Goal: Task Accomplishment & Management: Complete application form

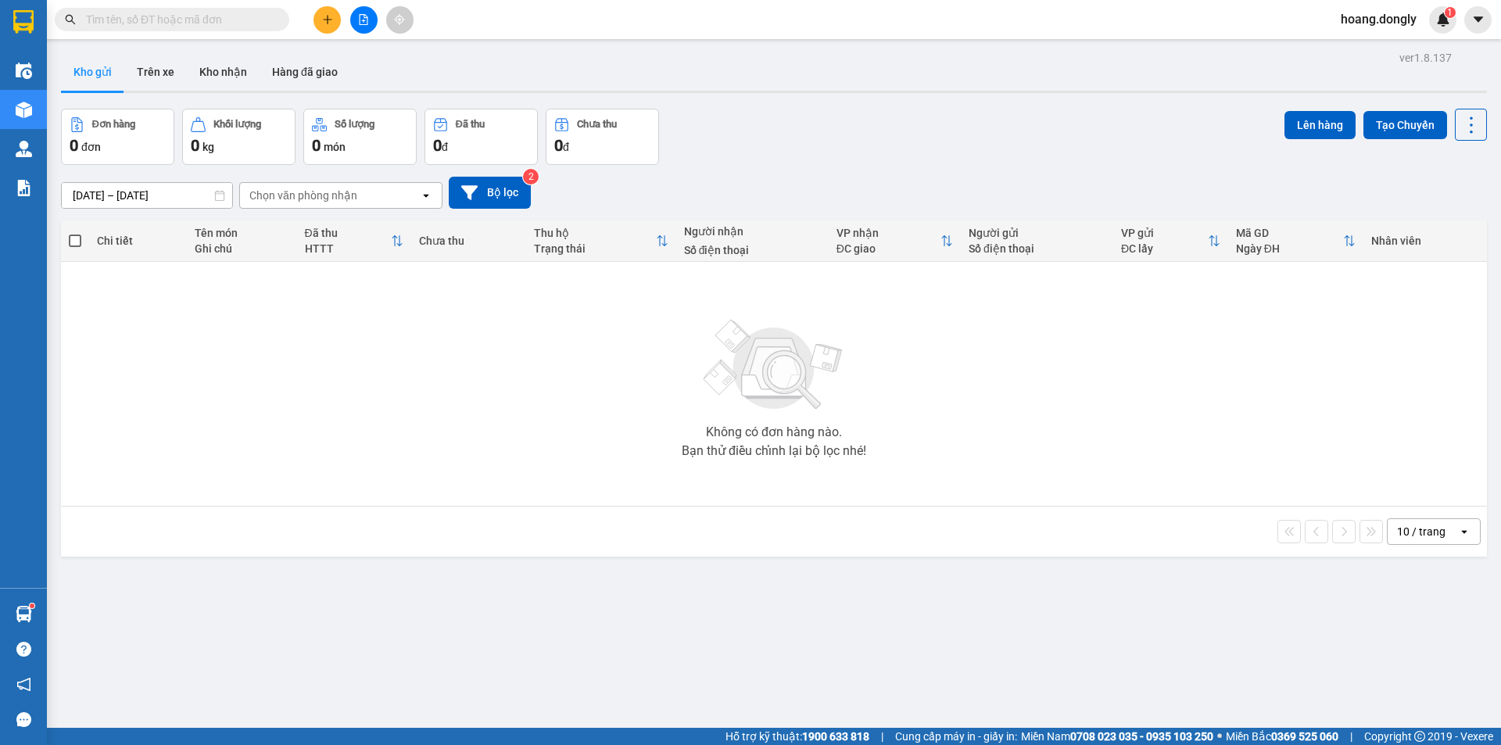
click at [321, 18] on button at bounding box center [326, 19] width 27 height 27
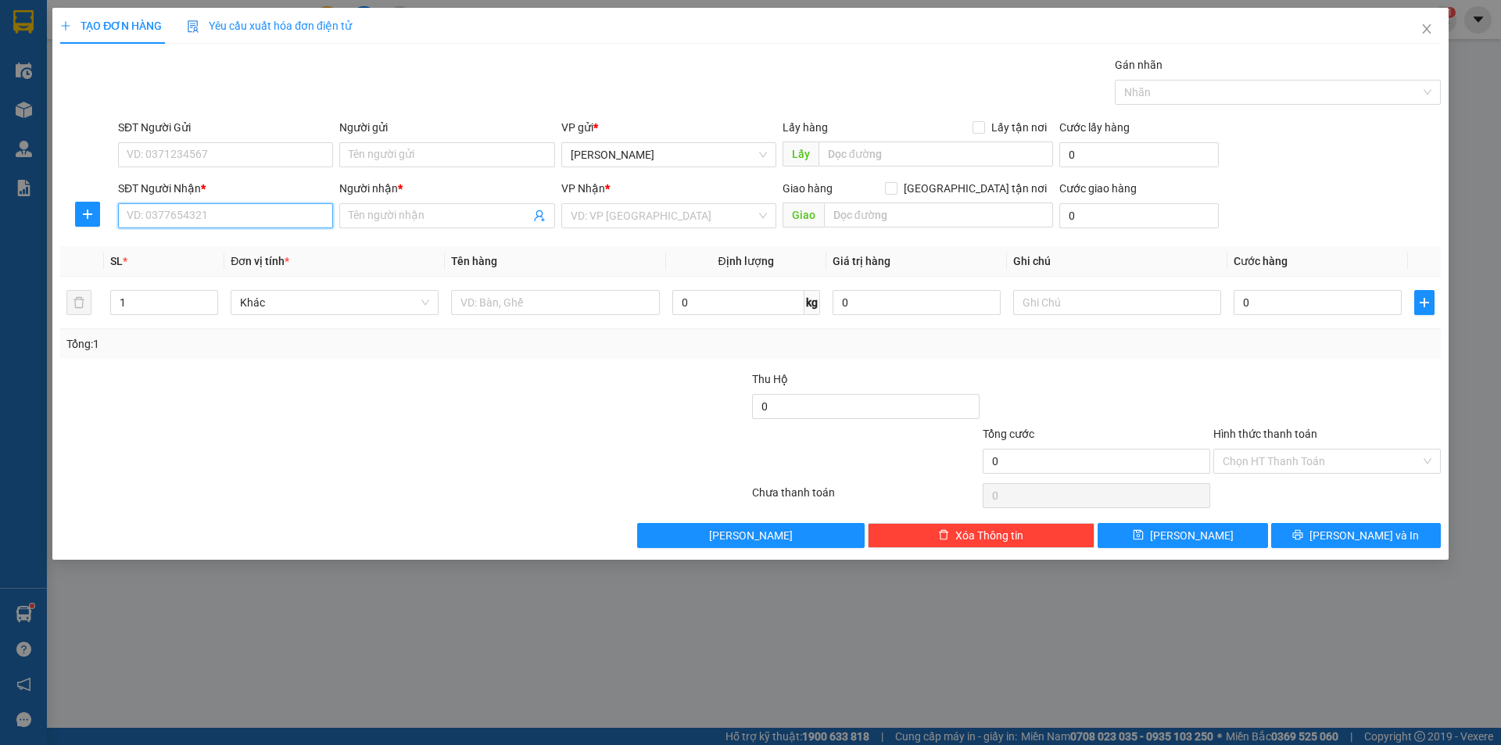
click at [191, 212] on input "SĐT Người Nhận *" at bounding box center [225, 215] width 215 height 25
type input "0913076698"
click at [206, 243] on div "0913076698 - hải" at bounding box center [225, 246] width 196 height 17
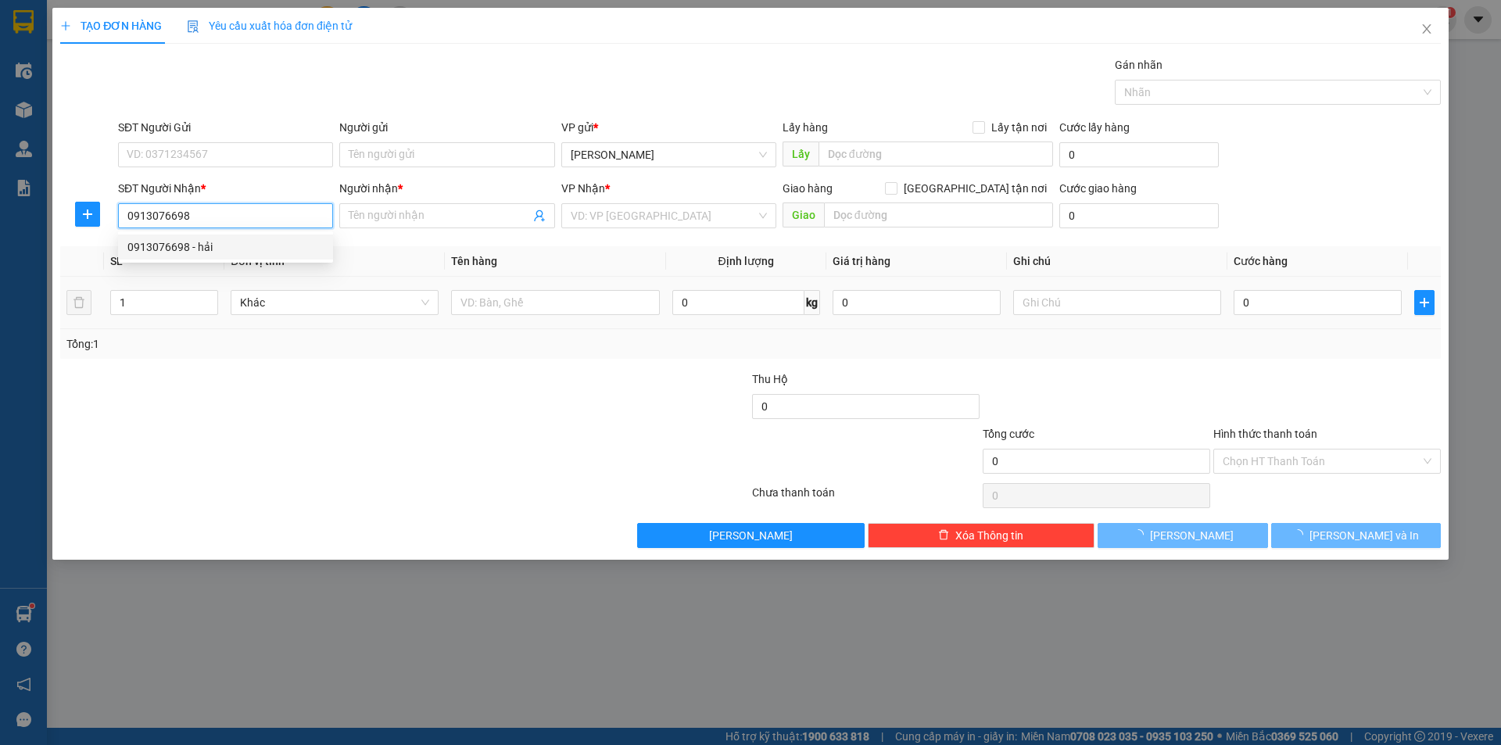
type input "hải"
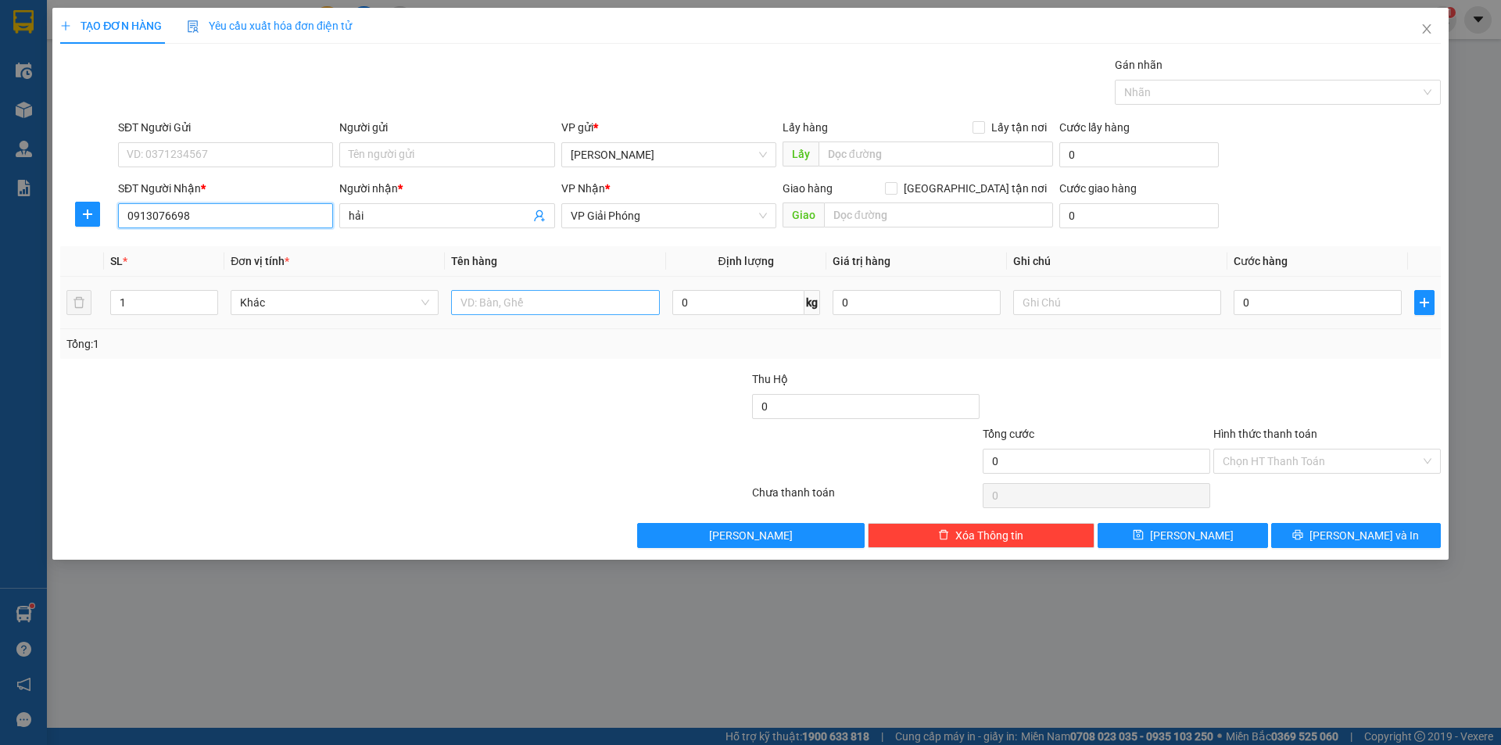
type input "0913076698"
click at [485, 299] on input "text" at bounding box center [555, 302] width 208 height 25
type input "1 bì"
click at [1247, 299] on input "0" at bounding box center [1318, 302] width 168 height 25
click at [1241, 300] on input "0" at bounding box center [1318, 302] width 168 height 25
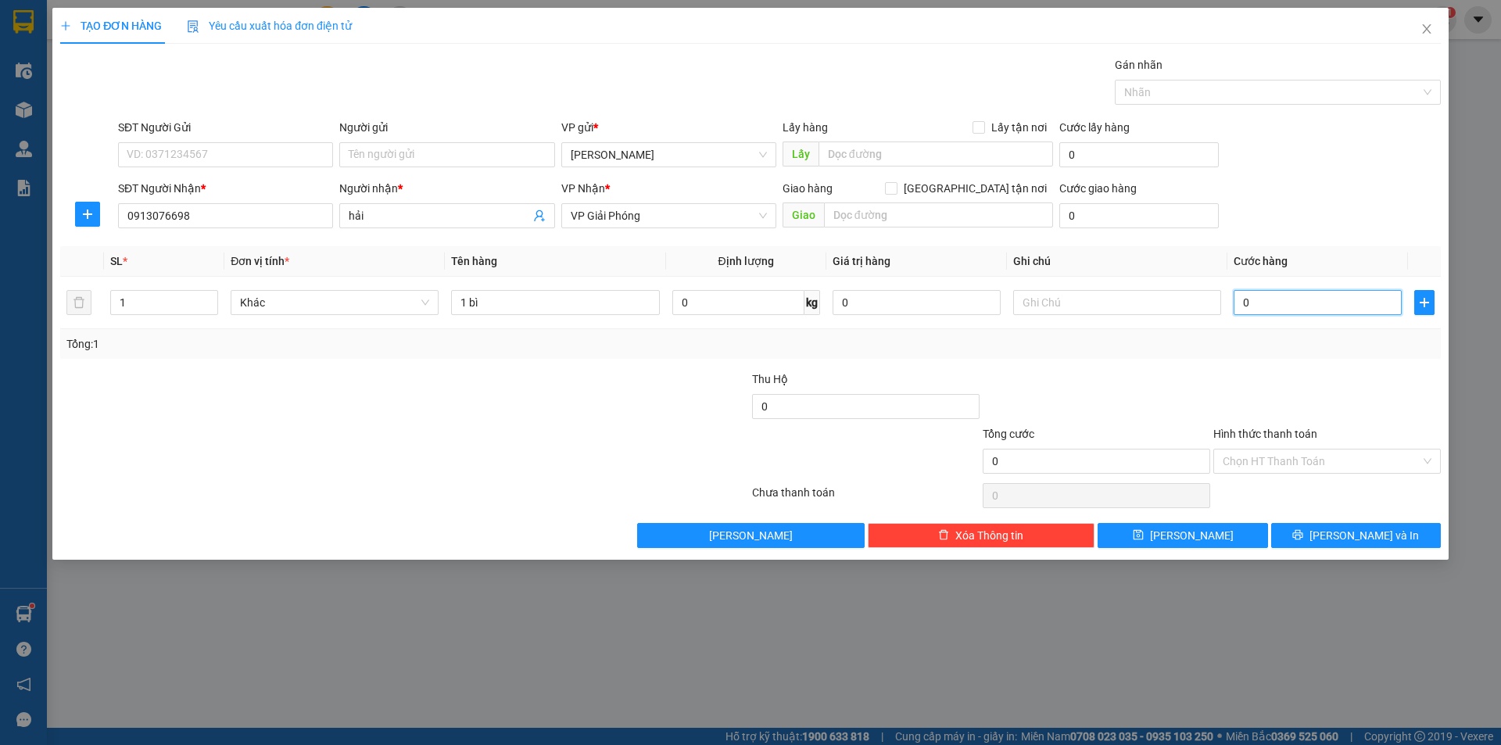
type input "50"
click at [1256, 335] on div "Tổng: 1" at bounding box center [750, 343] width 1368 height 17
type input "50.000"
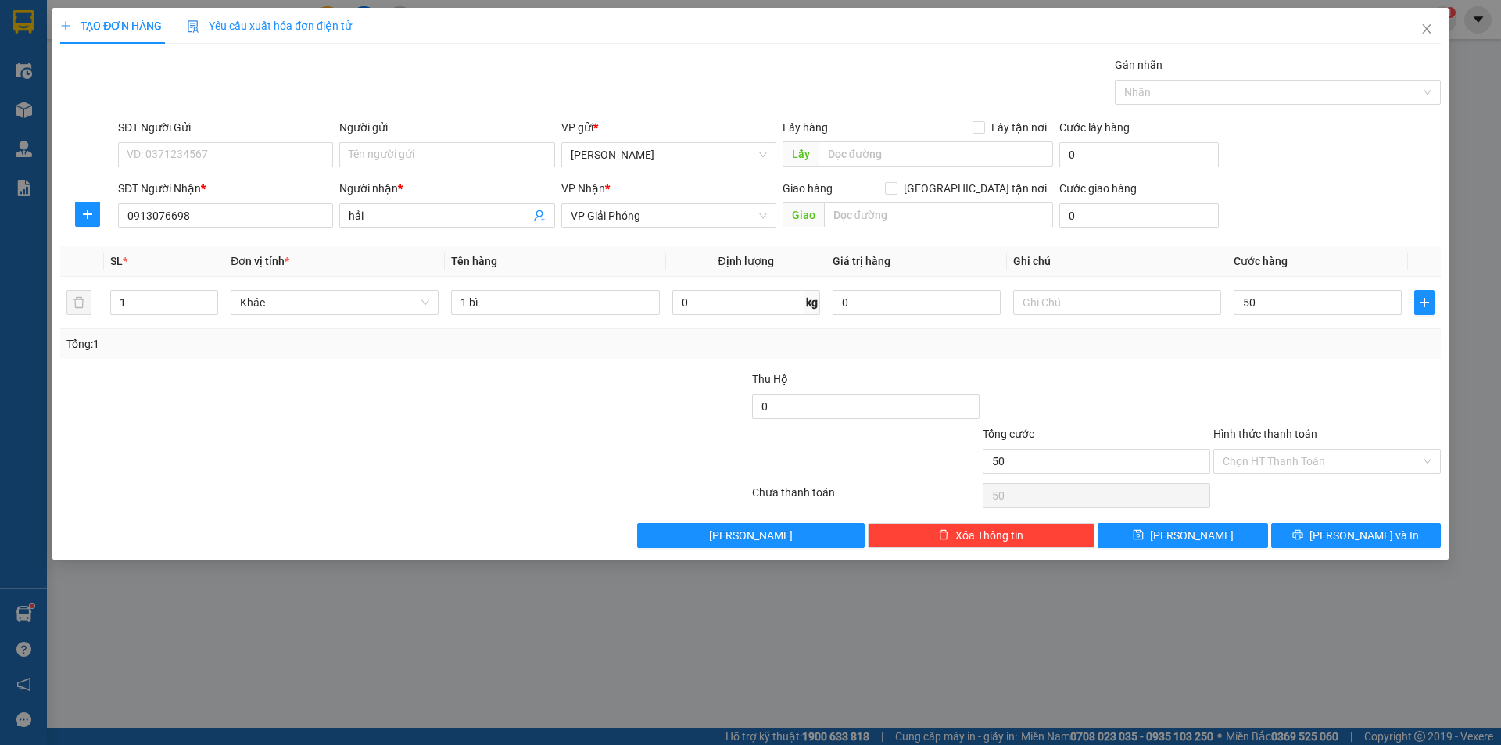
type input "50.000"
click at [1437, 460] on div "Chọn HT Thanh Toán" at bounding box center [1327, 461] width 228 height 25
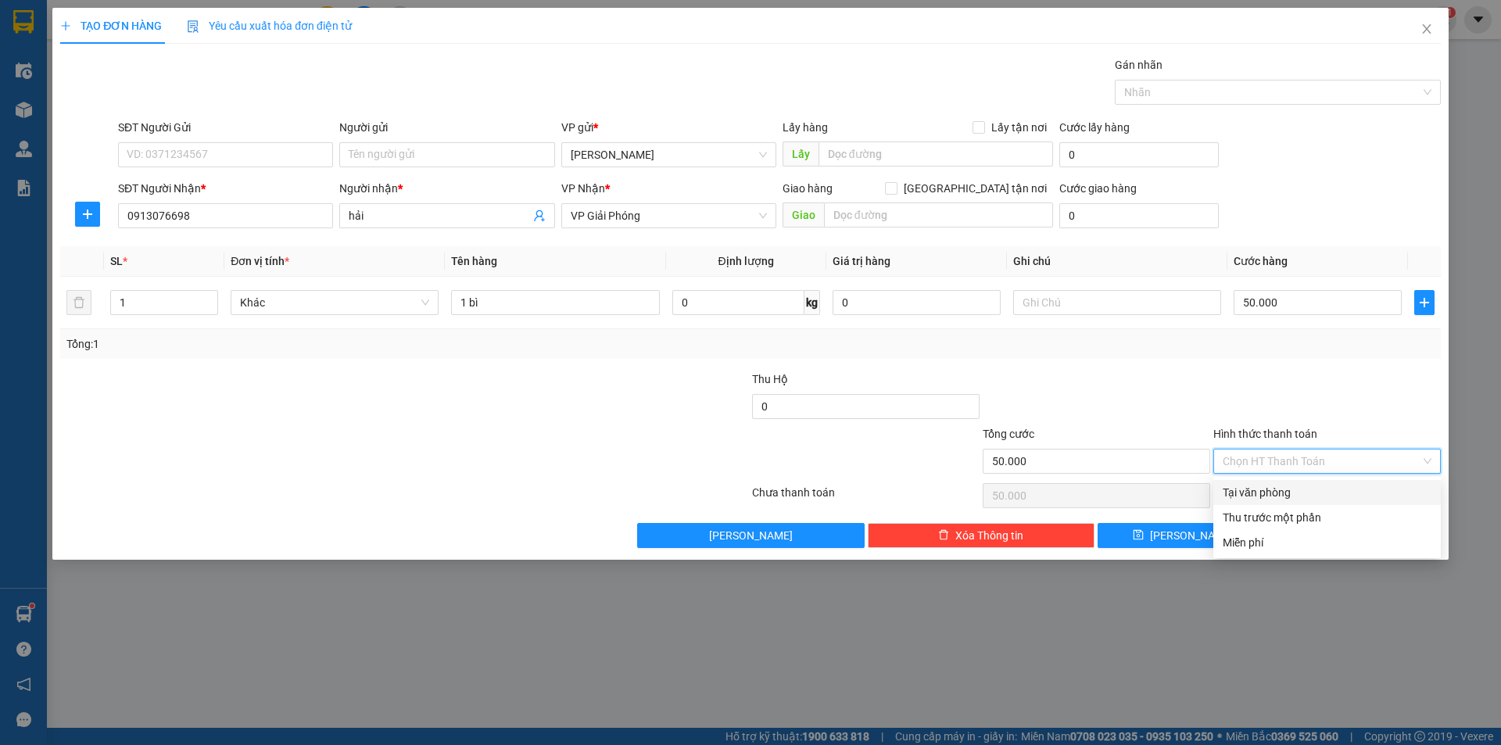
click at [1419, 452] on input "Hình thức thanh toán" at bounding box center [1322, 461] width 198 height 23
click at [1283, 493] on div "Tại văn phòng" at bounding box center [1327, 492] width 209 height 17
type input "0"
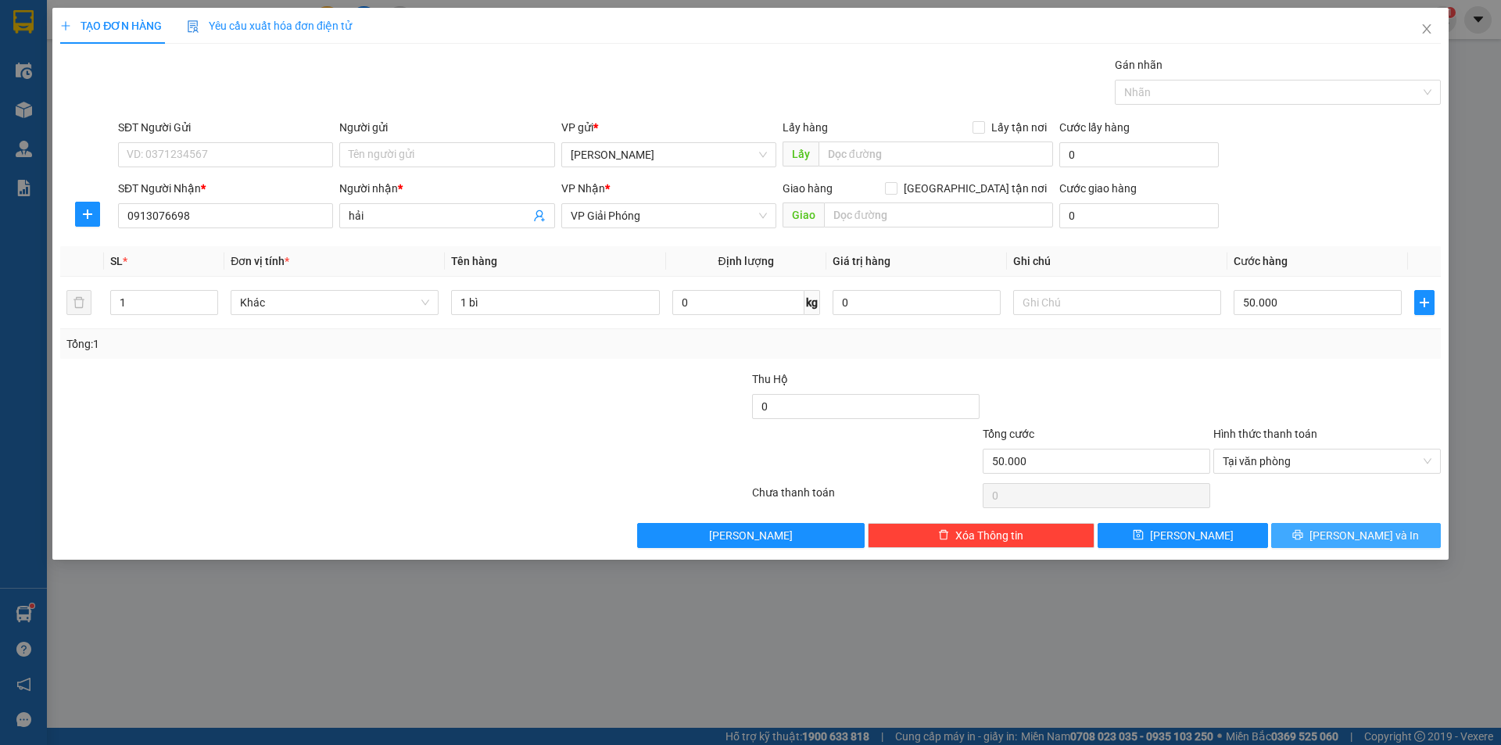
click at [1351, 532] on span "[PERSON_NAME] và In" at bounding box center [1363, 535] width 109 height 17
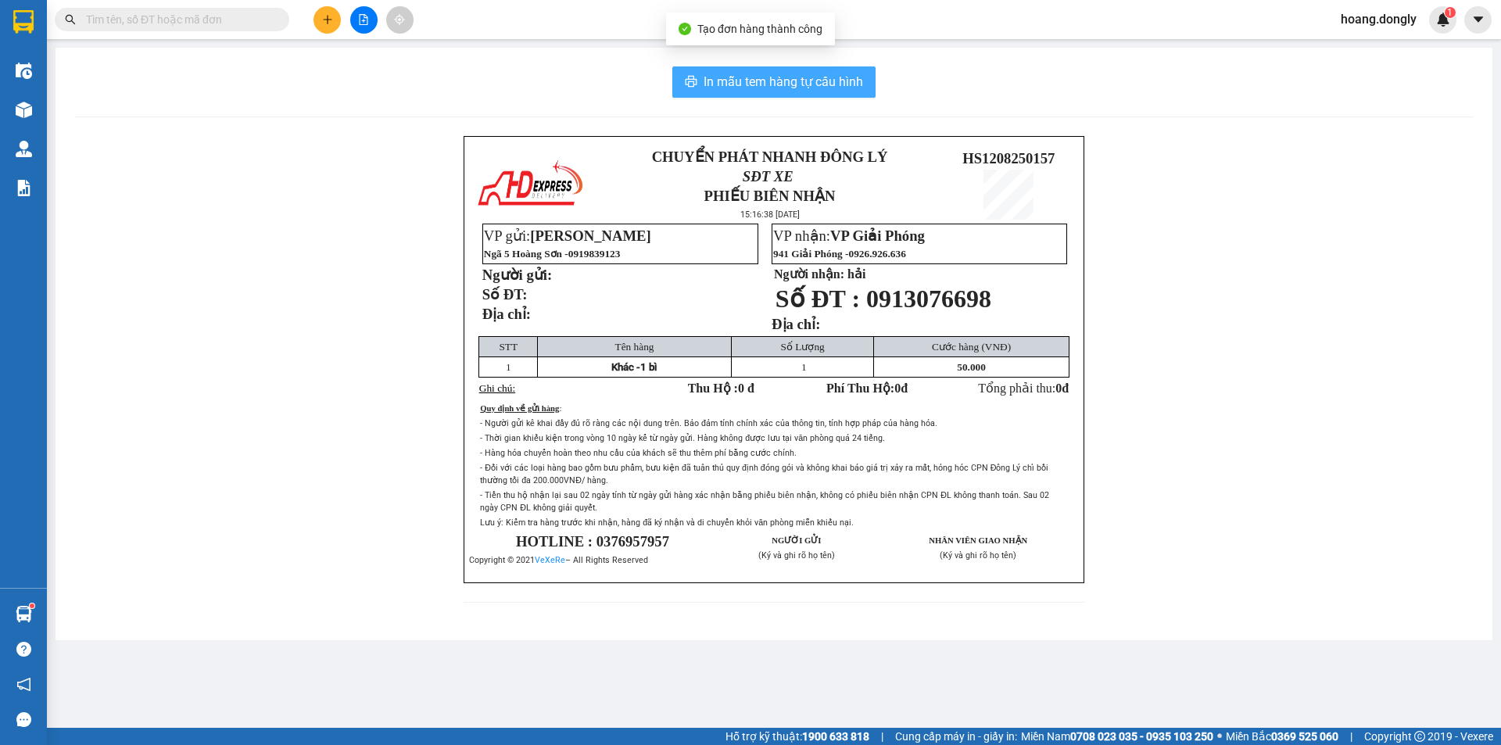
click at [784, 88] on span "In mẫu tem hàng tự cấu hình" at bounding box center [783, 82] width 159 height 20
